Goal: Browse casually

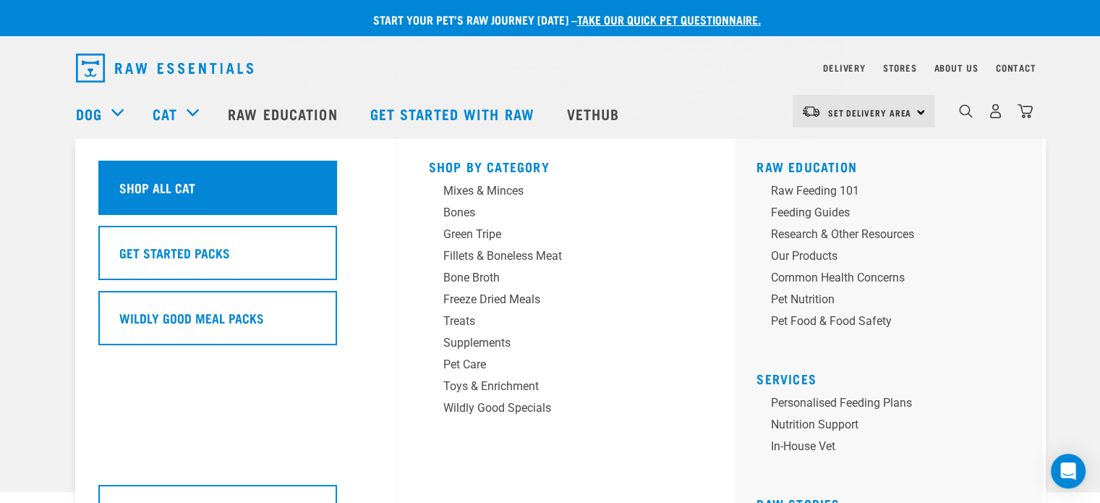
click at [182, 183] on h5 "Shop All Cat" at bounding box center [157, 187] width 76 height 19
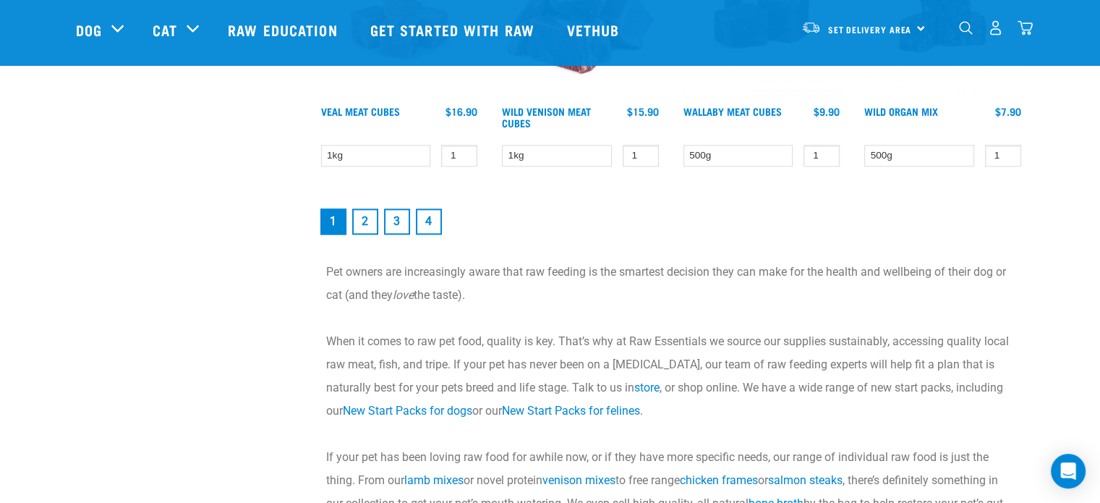
scroll to position [2189, 0]
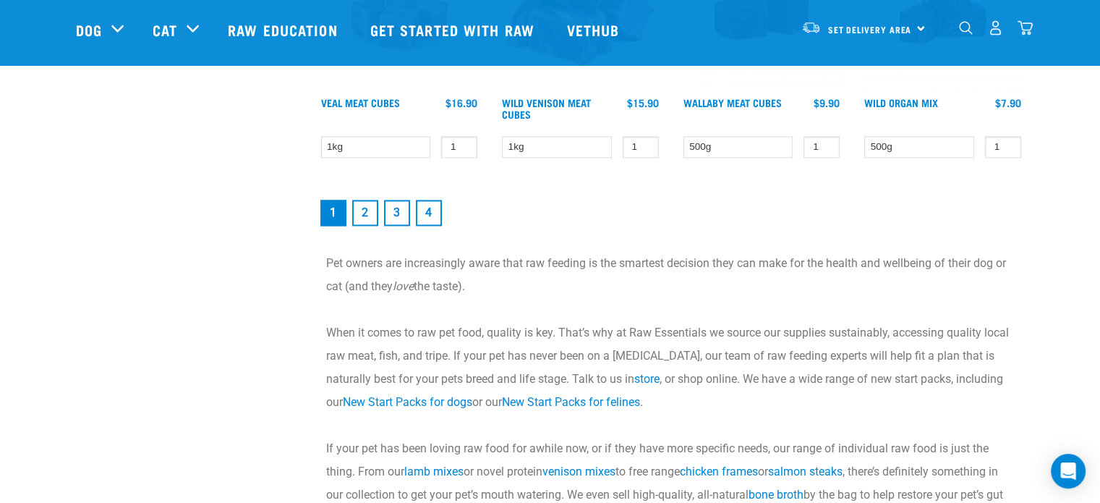
click at [362, 200] on link "2" at bounding box center [365, 213] width 26 height 26
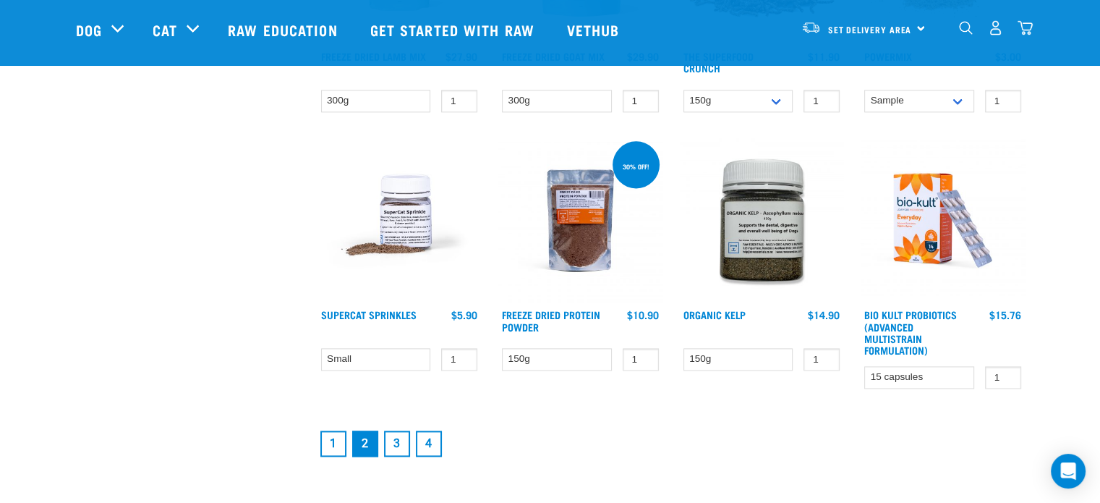
scroll to position [1881, 0]
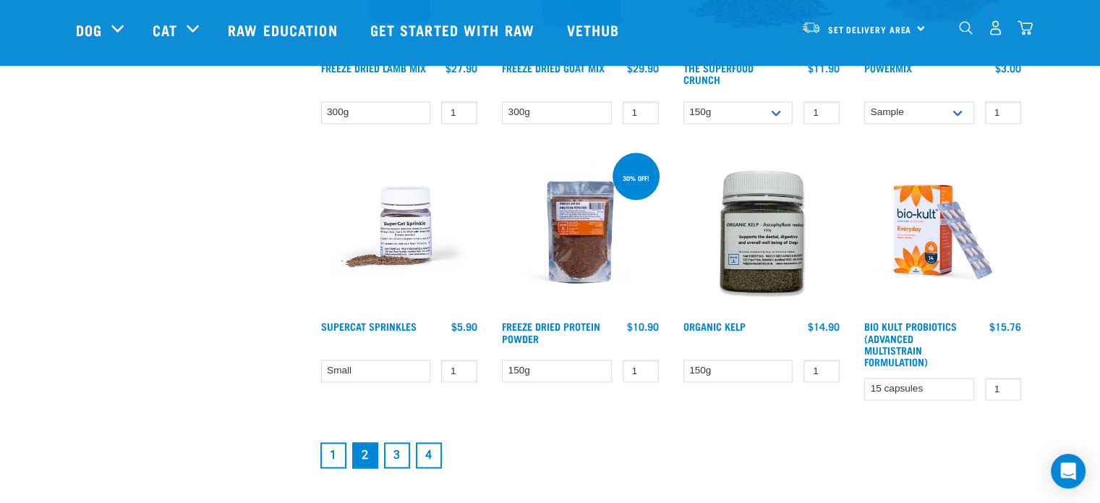
click at [395, 448] on link "3" at bounding box center [397, 455] width 26 height 26
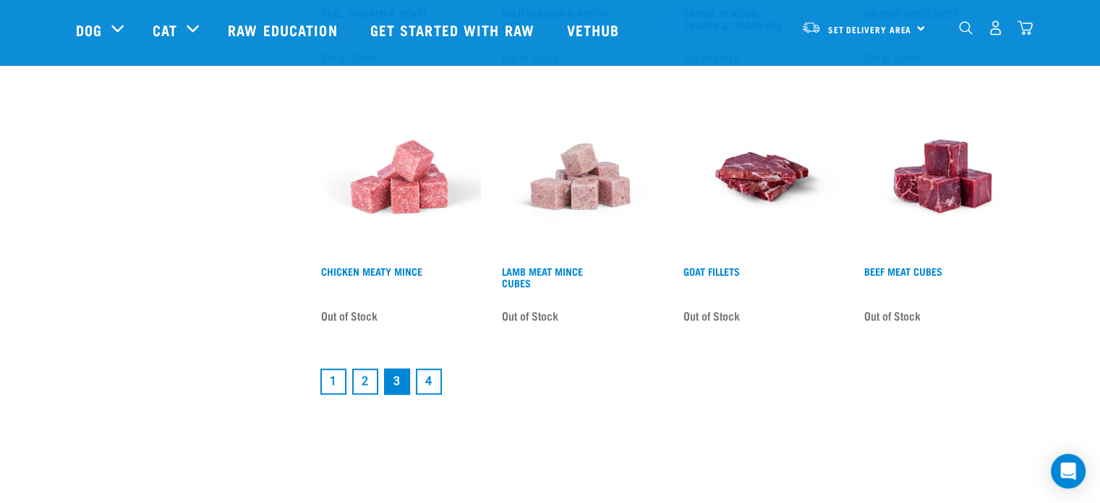
scroll to position [1961, 0]
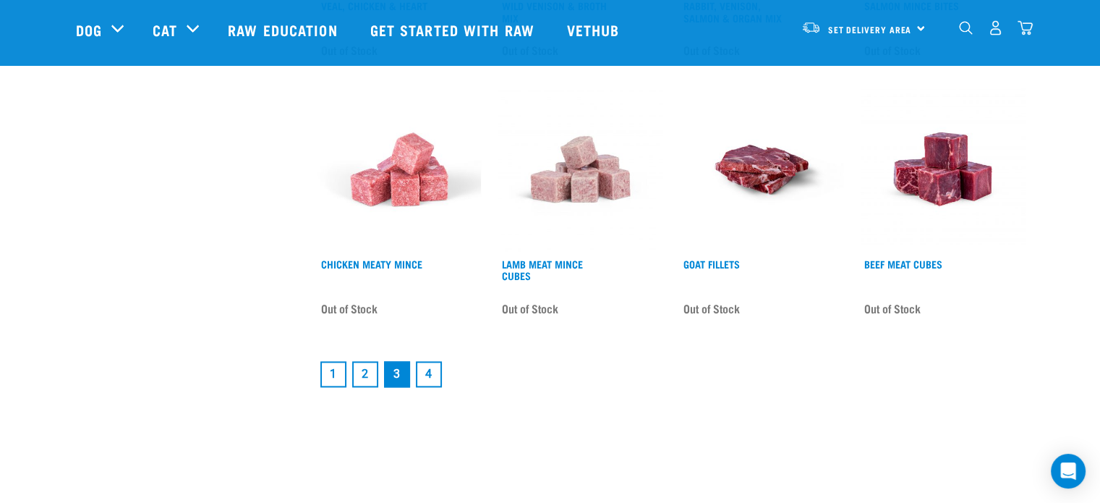
click at [423, 361] on link "4" at bounding box center [429, 374] width 26 height 26
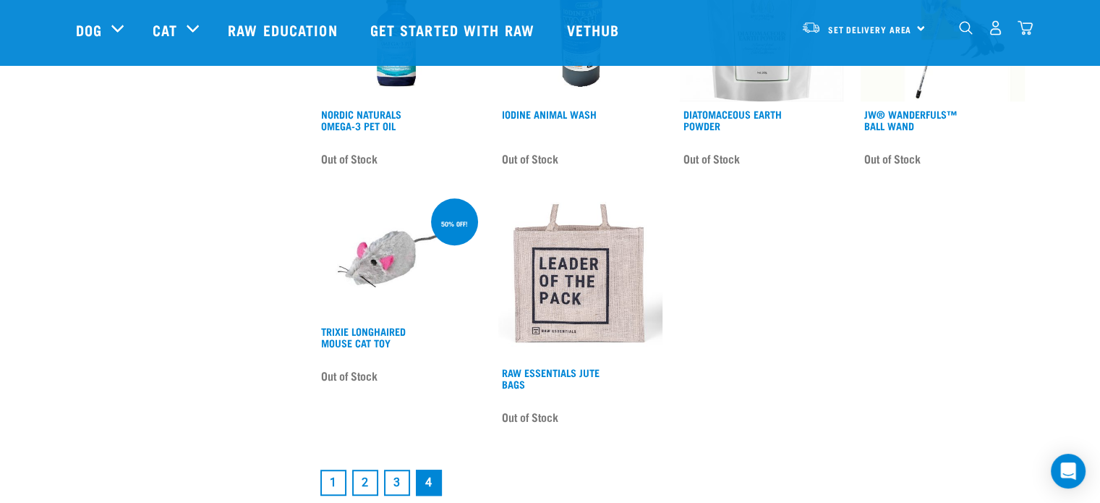
scroll to position [797, 0]
